Goal: Task Accomplishment & Management: Manage account settings

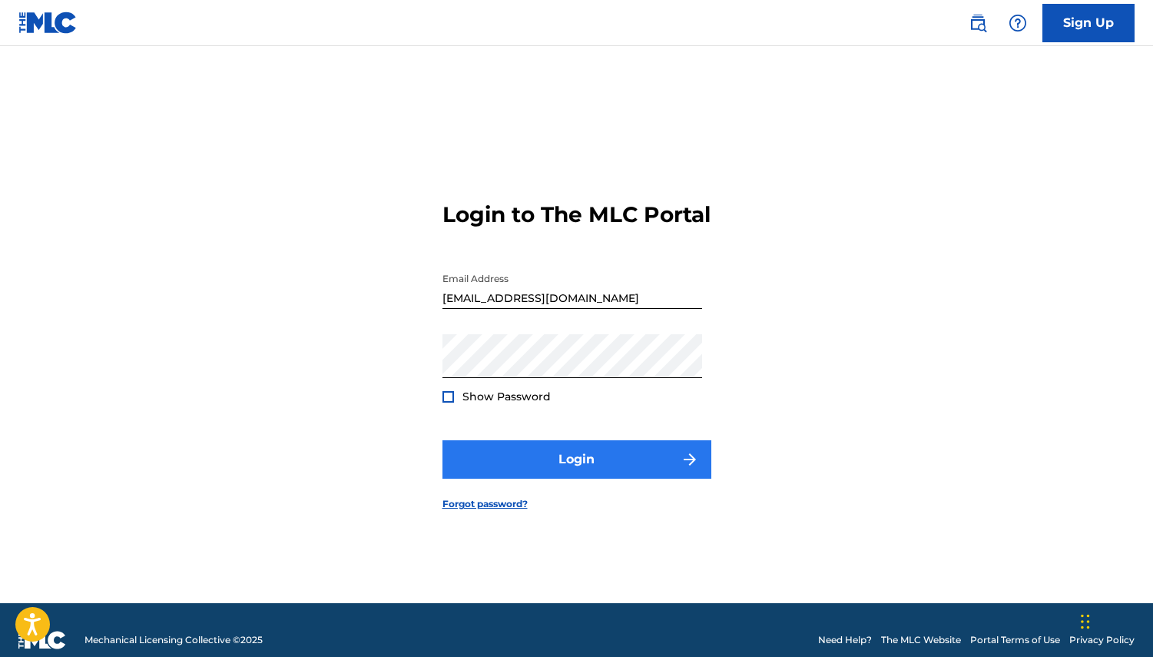
click at [596, 475] on button "Login" at bounding box center [576, 459] width 269 height 38
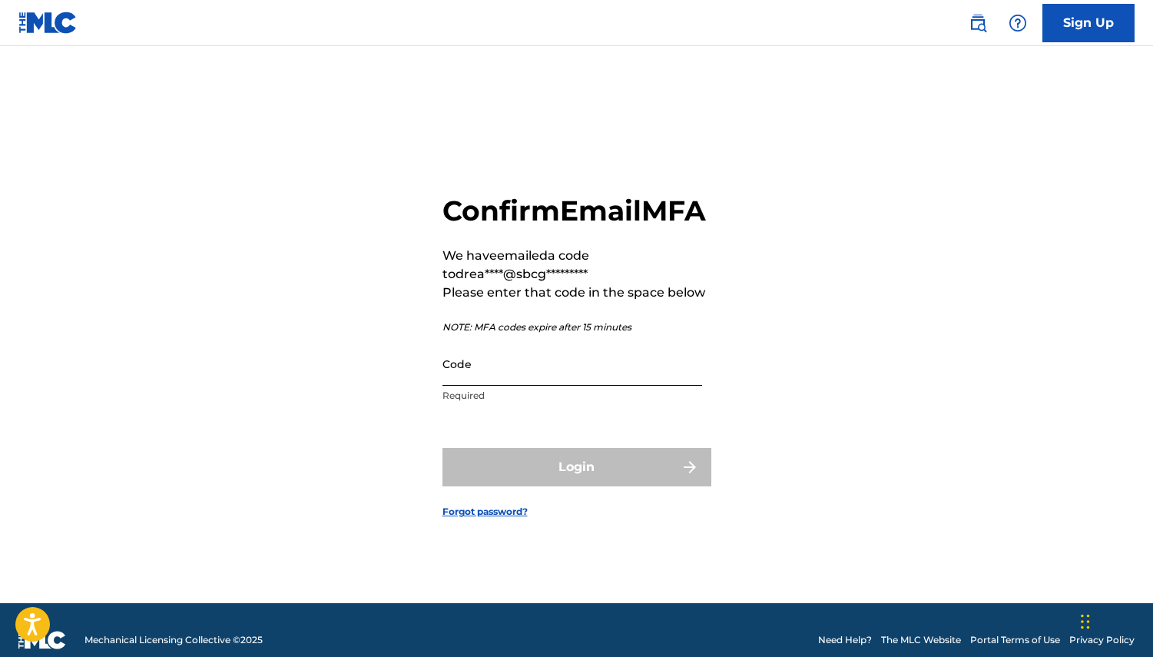
click at [571, 382] on input "Code" at bounding box center [572, 364] width 260 height 44
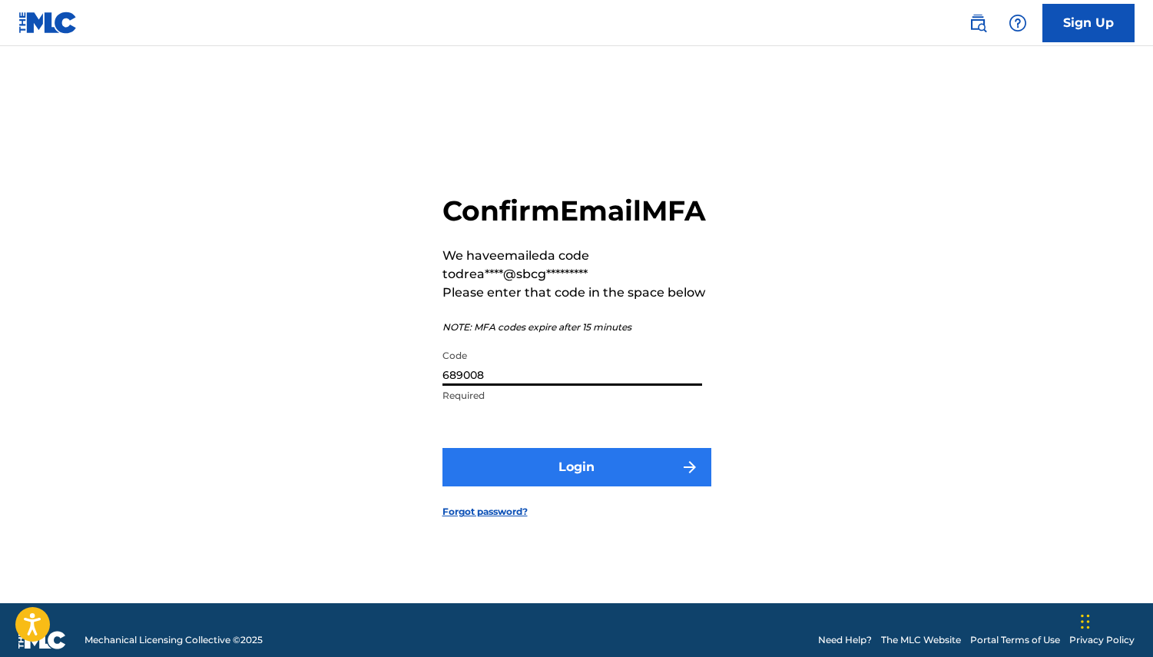
type input "689008"
click at [582, 477] on button "Login" at bounding box center [576, 467] width 269 height 38
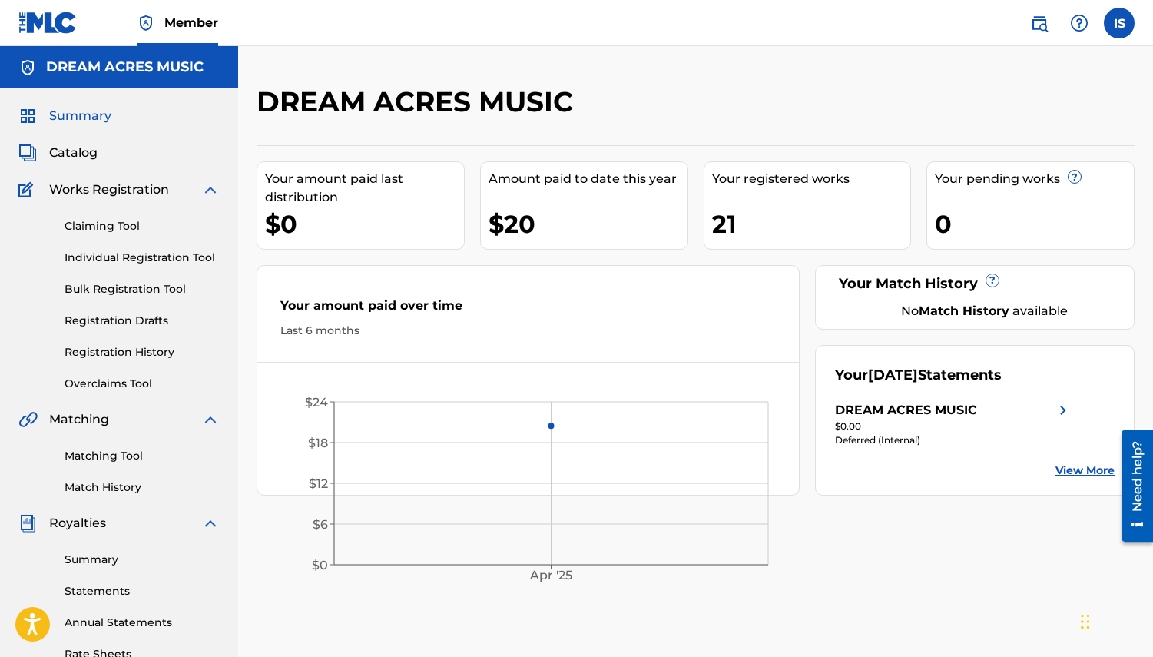
click at [1085, 465] on link "View More" at bounding box center [1084, 470] width 59 height 16
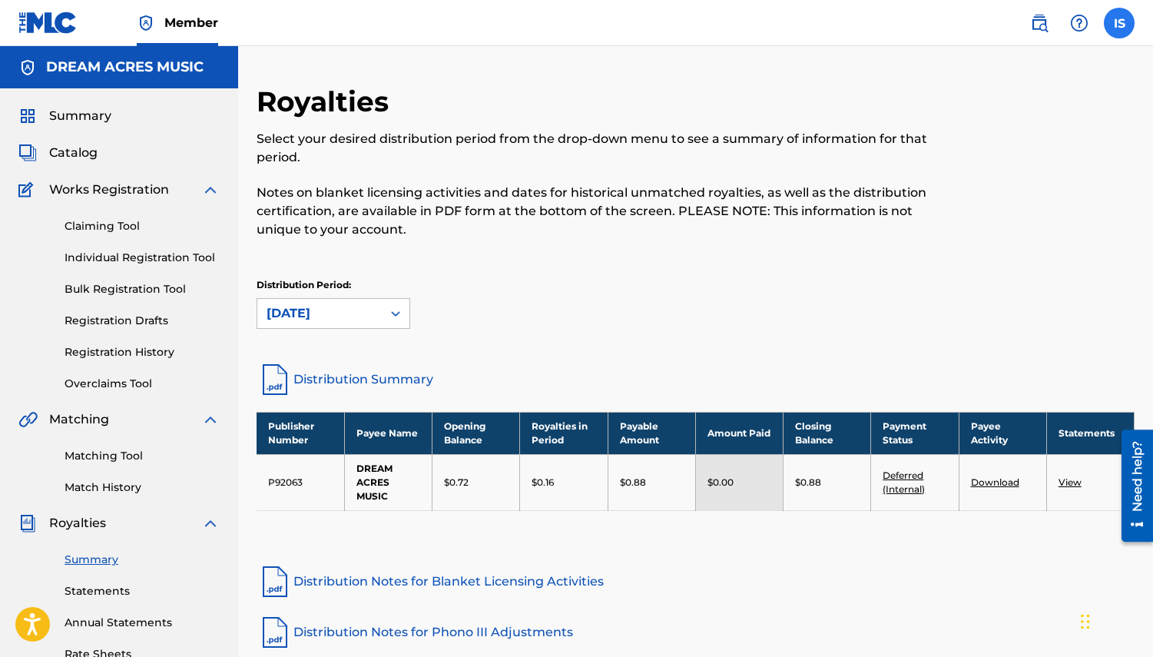
click at [1116, 26] on label at bounding box center [1118, 23] width 31 height 31
click at [1119, 23] on input "IS [PERSON_NAME] [EMAIL_ADDRESS][DOMAIN_NAME] Profile Log out" at bounding box center [1119, 23] width 0 height 0
click at [968, 303] on p "Log out" at bounding box center [970, 302] width 36 height 14
click at [1119, 23] on input "IS [PERSON_NAME] [EMAIL_ADDRESS][DOMAIN_NAME] Profile Log out" at bounding box center [1119, 23] width 0 height 0
